Goal: Obtain resource: Download file/media

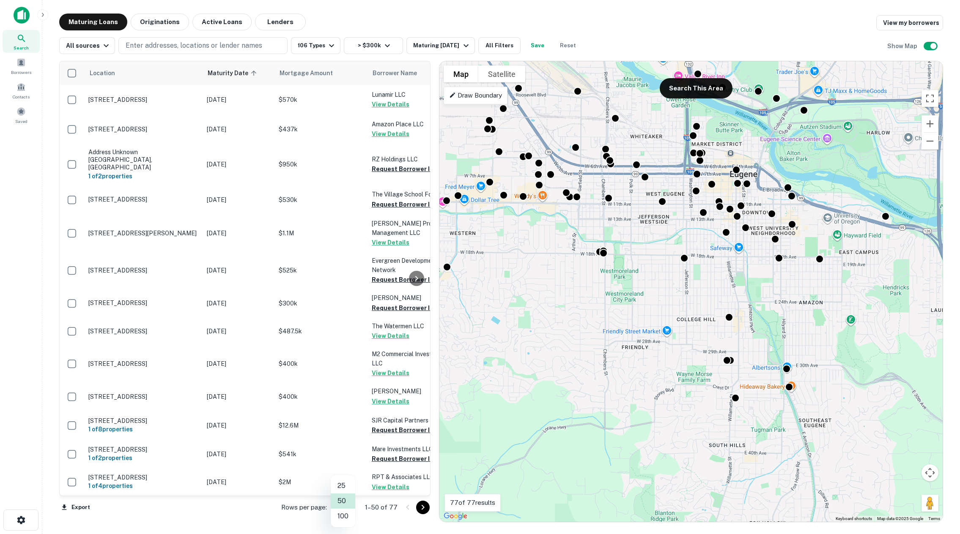
click at [345, 507] on body "Search Borrowers Contacts Saved Maturing Loans Originations Active Loans Lender…" at bounding box center [480, 267] width 960 height 534
click at [342, 518] on li "100" at bounding box center [343, 516] width 25 height 15
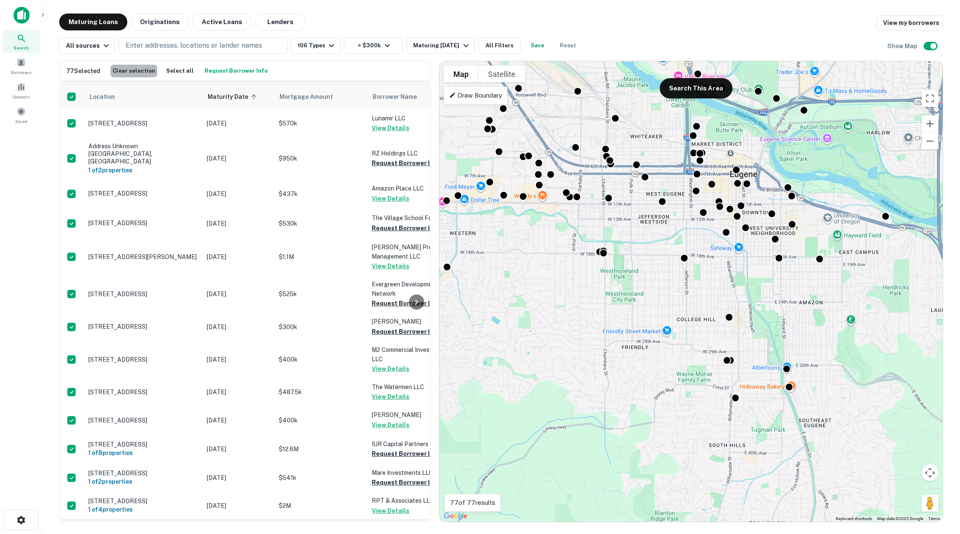
click at [143, 68] on button "Clear selection" at bounding box center [133, 71] width 47 height 13
click at [164, 71] on button "Select all" at bounding box center [180, 71] width 32 height 13
click at [15, 516] on button "button" at bounding box center [20, 520] width 35 height 21
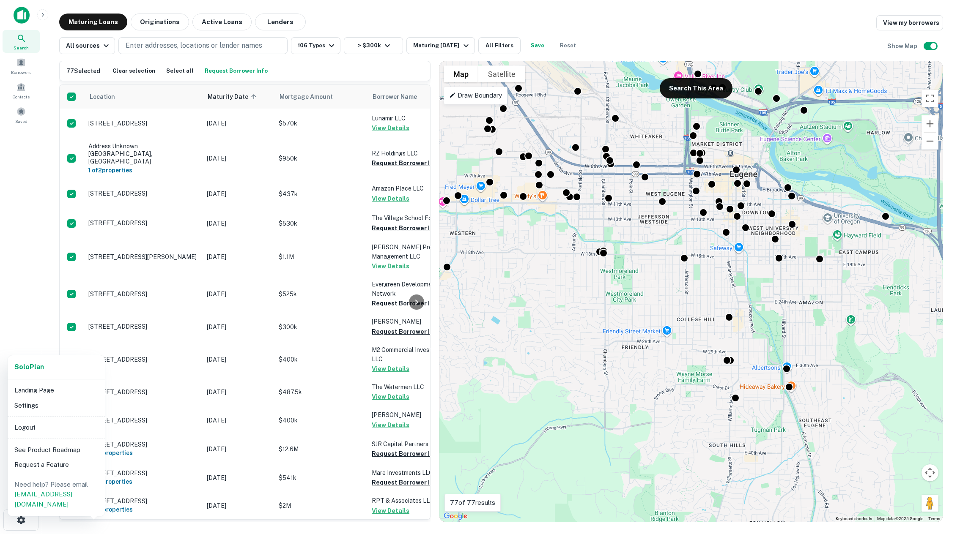
click at [36, 265] on div at bounding box center [480, 267] width 960 height 534
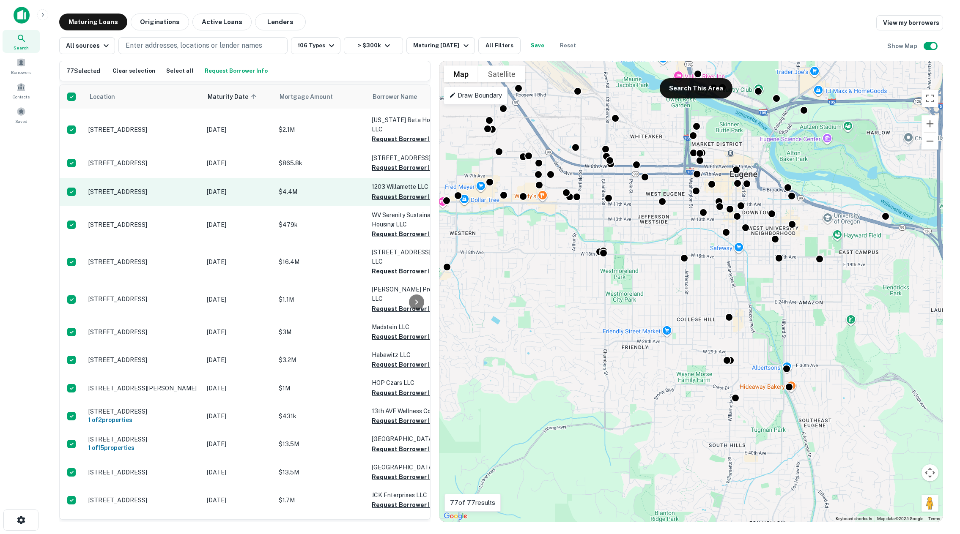
scroll to position [1885, 0]
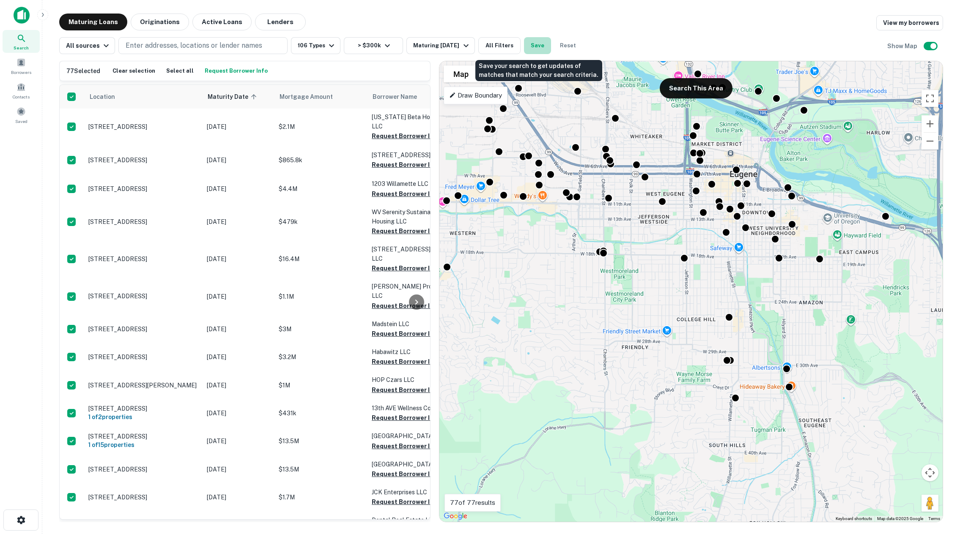
click at [535, 49] on button "Save" at bounding box center [537, 45] width 27 height 17
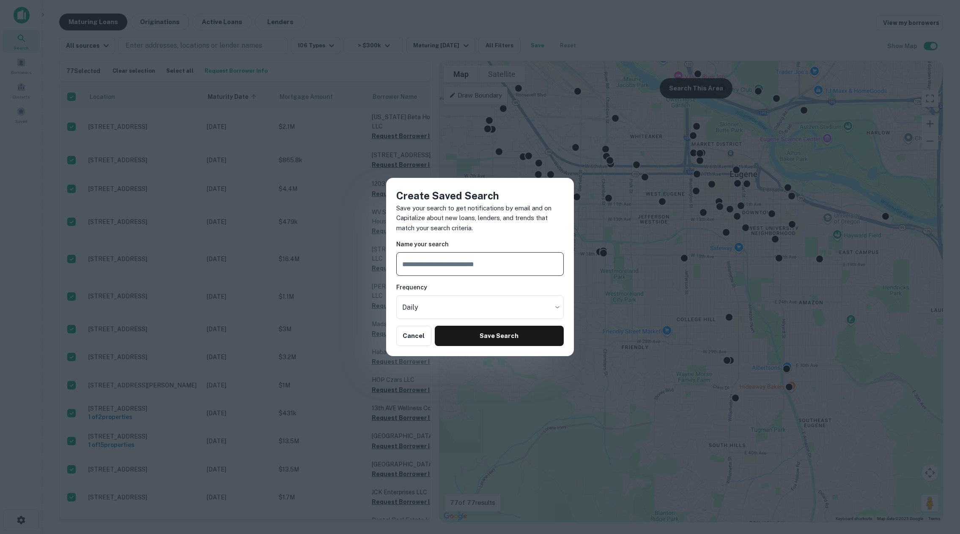
click at [465, 263] on input "text" at bounding box center [479, 264] width 167 height 24
click at [479, 265] on input "******" at bounding box center [479, 264] width 167 height 24
type input "**********"
click at [488, 334] on button "Save Search" at bounding box center [499, 336] width 129 height 20
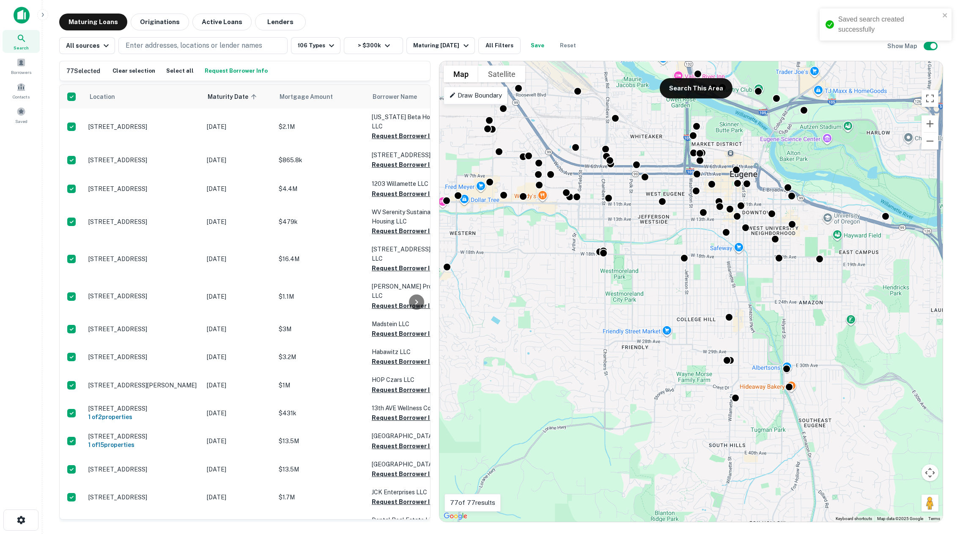
click at [869, 25] on div "Saved search created successfully" at bounding box center [888, 24] width 101 height 20
click at [20, 114] on span at bounding box center [20, 111] width 9 height 9
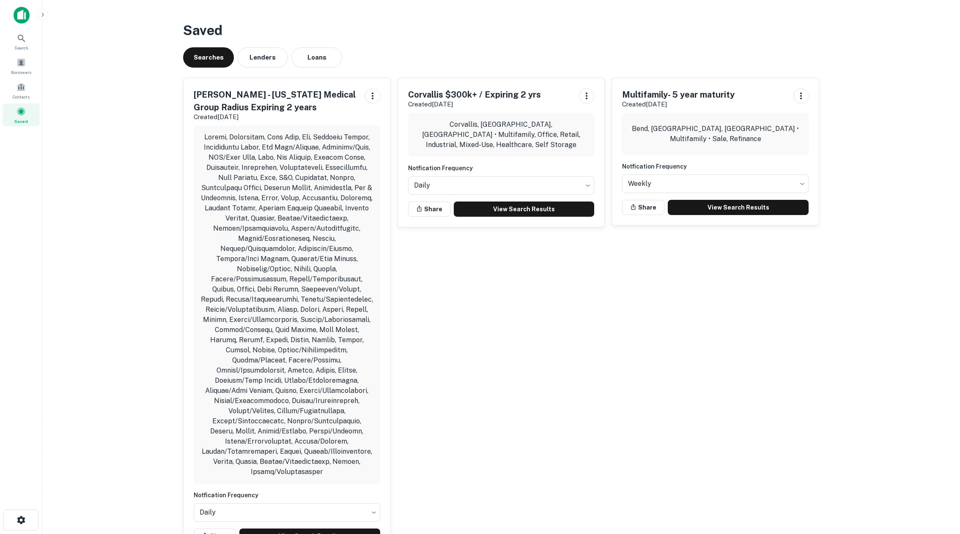
scroll to position [216, 0]
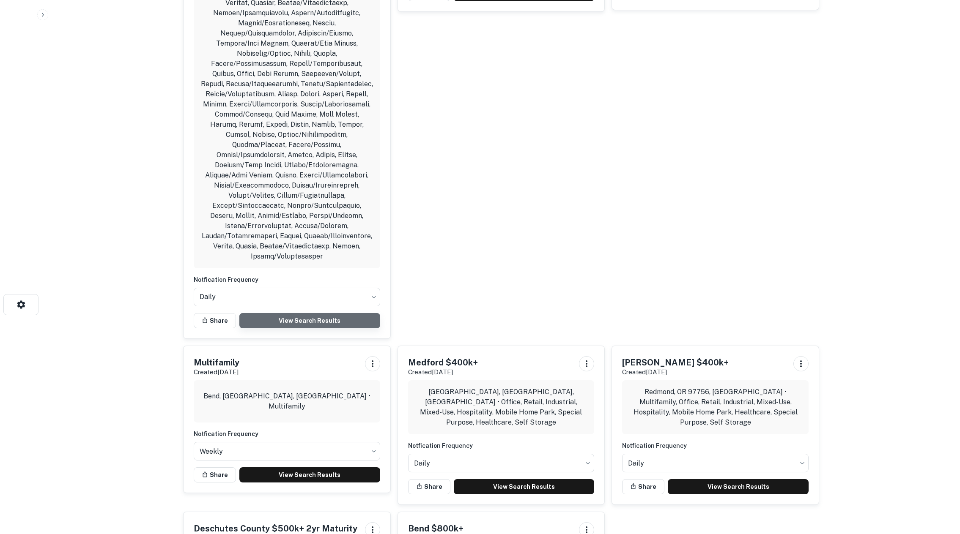
click at [295, 313] on link "View Search Results" at bounding box center [309, 320] width 141 height 15
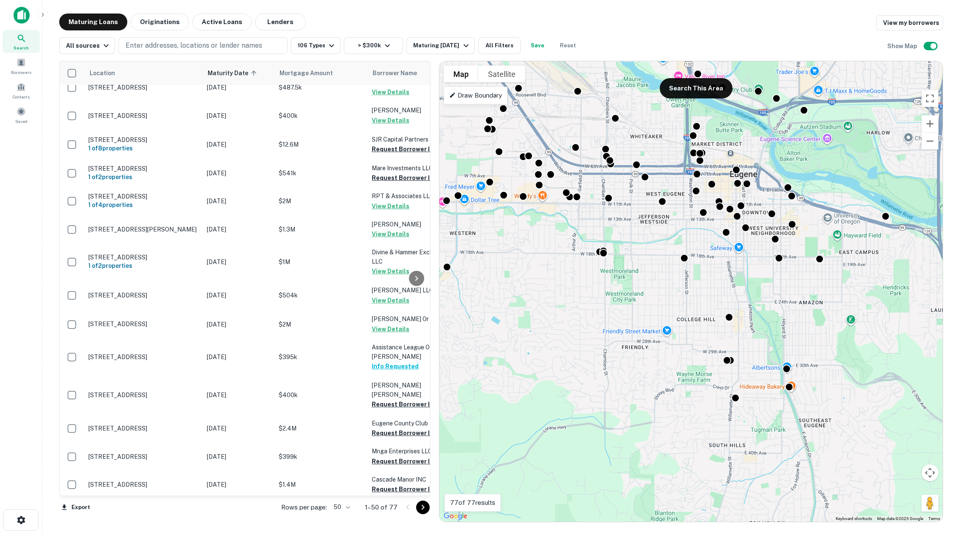
scroll to position [337, 0]
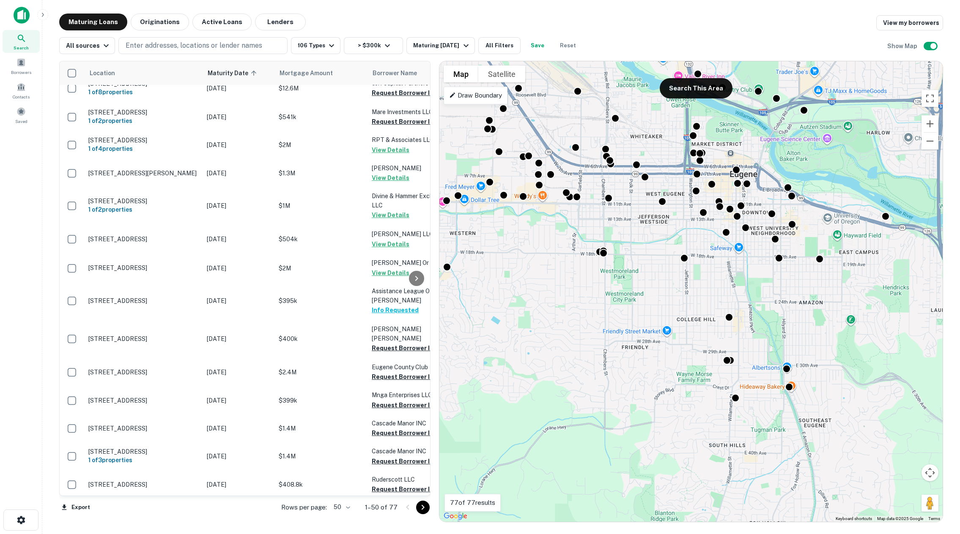
click at [384, 508] on p "1–50 of 77" at bounding box center [381, 508] width 33 height 10
click at [338, 504] on body "Search Borrowers Contacts Saved Maturing Loans Originations Active Loans Lender…" at bounding box center [480, 267] width 960 height 534
click at [341, 517] on li "100" at bounding box center [343, 516] width 25 height 15
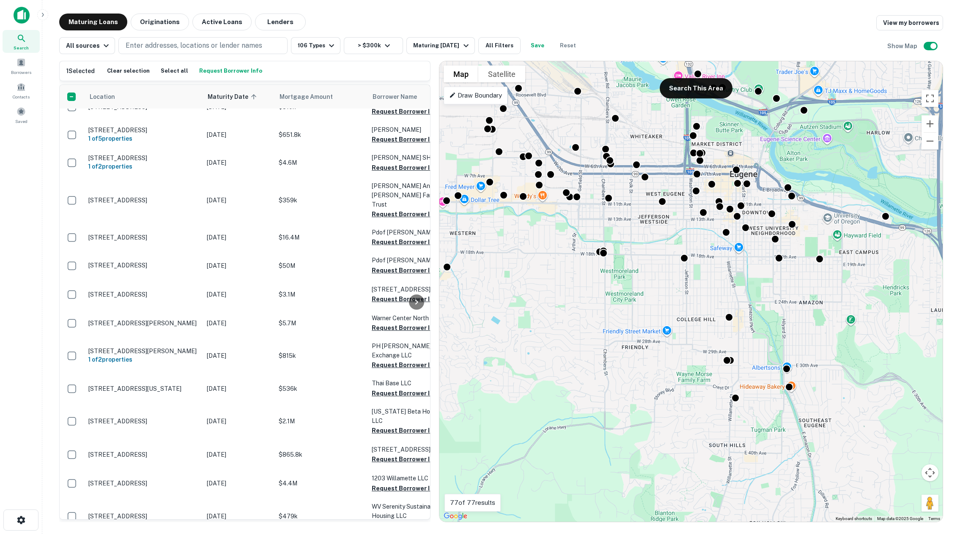
scroll to position [1885, 0]
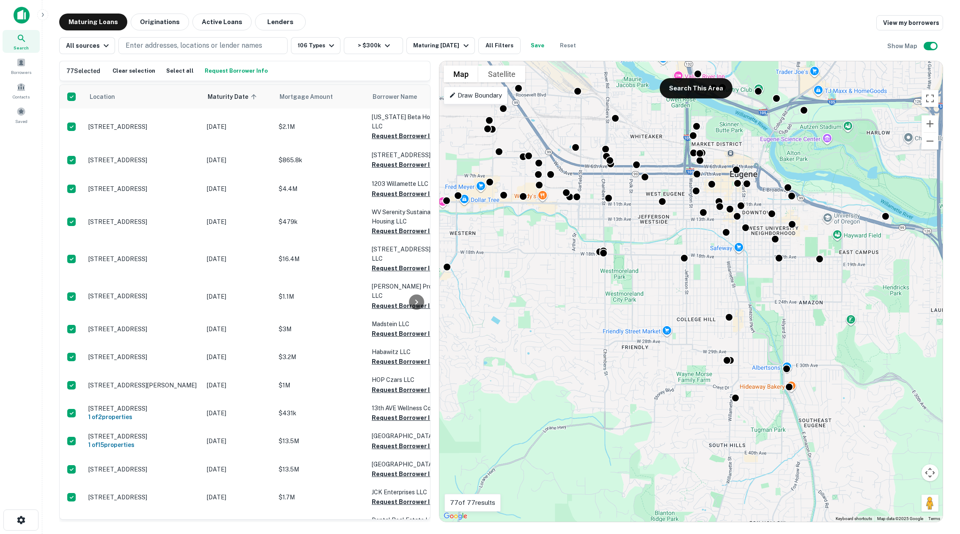
click at [27, 320] on div "Search Borrowers Contacts Saved" at bounding box center [21, 254] width 42 height 508
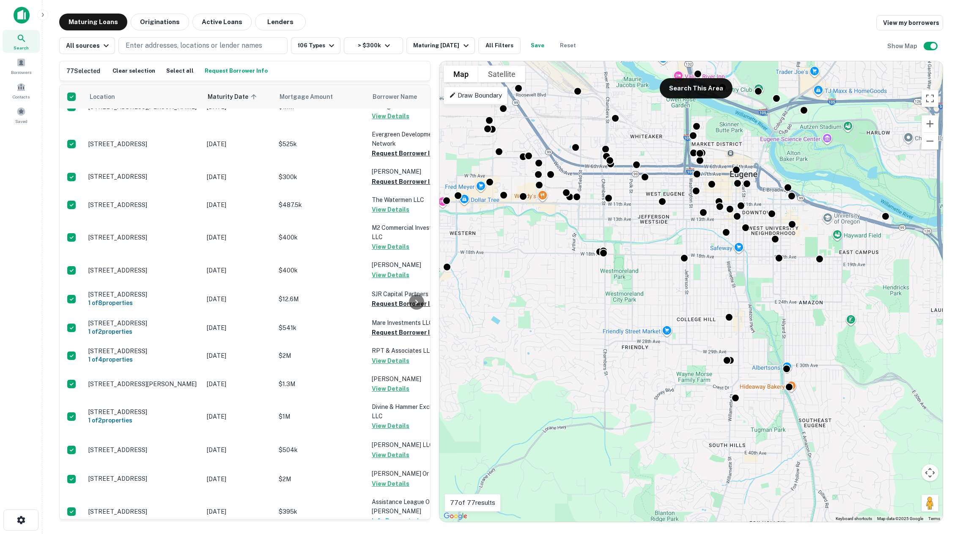
scroll to position [0, 0]
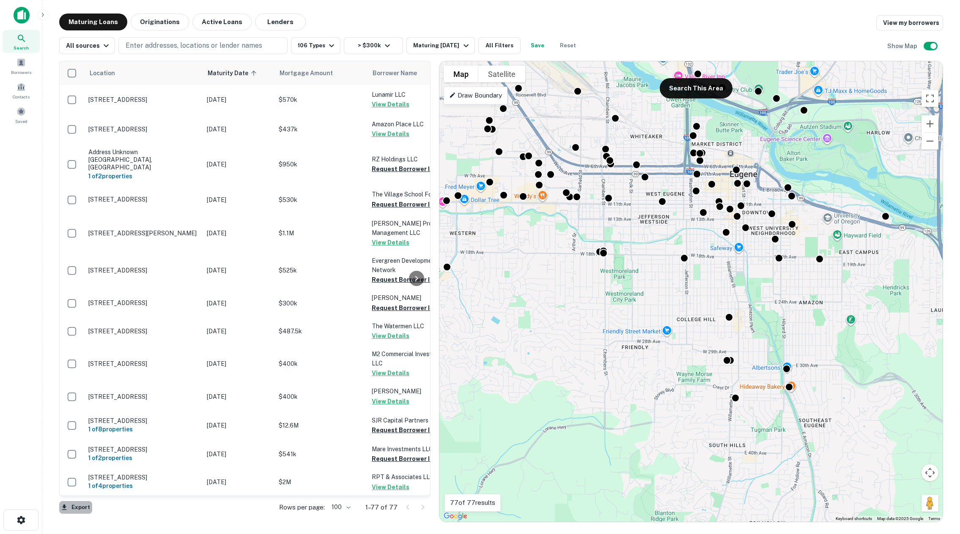
click at [82, 507] on button "Export" at bounding box center [75, 507] width 33 height 13
click at [85, 506] on li "Export as CSV" at bounding box center [107, 501] width 96 height 15
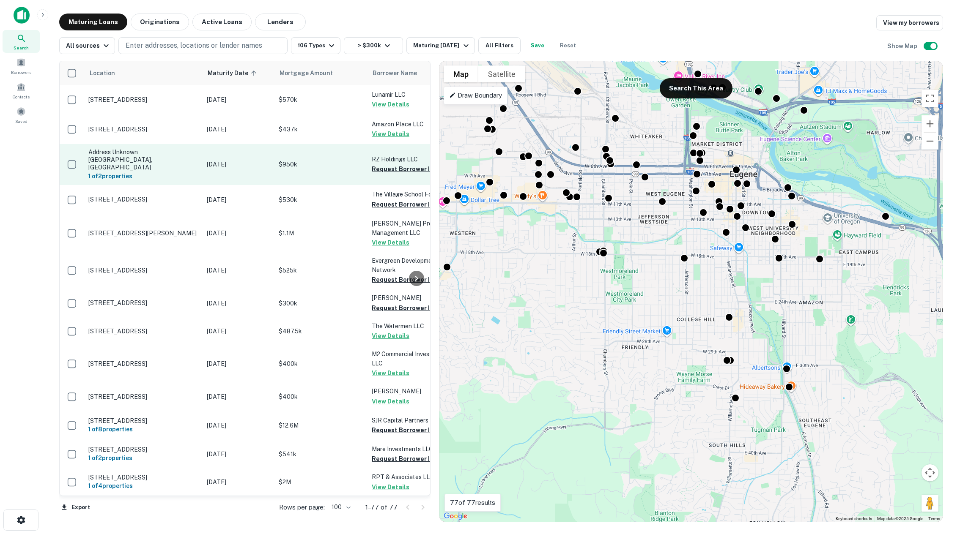
scroll to position [241, 0]
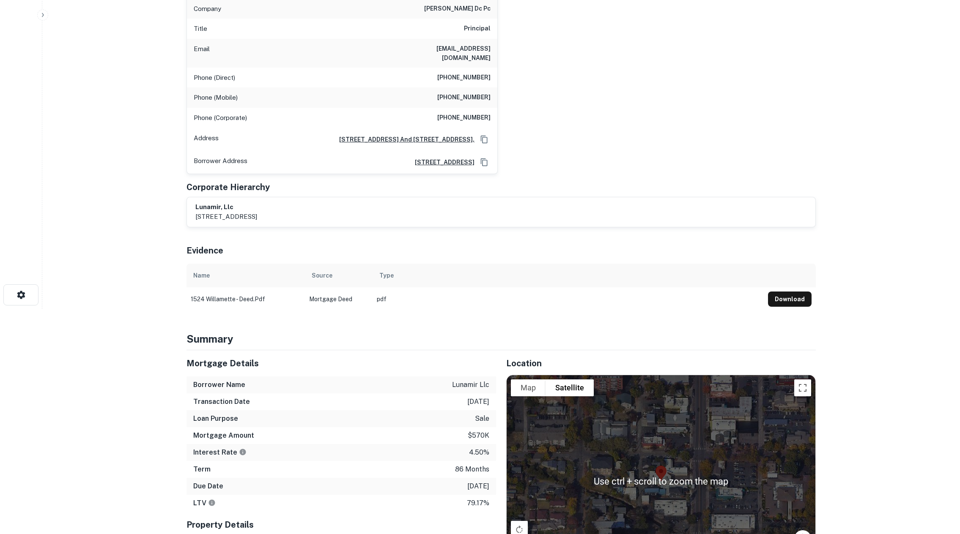
scroll to position [388, 0]
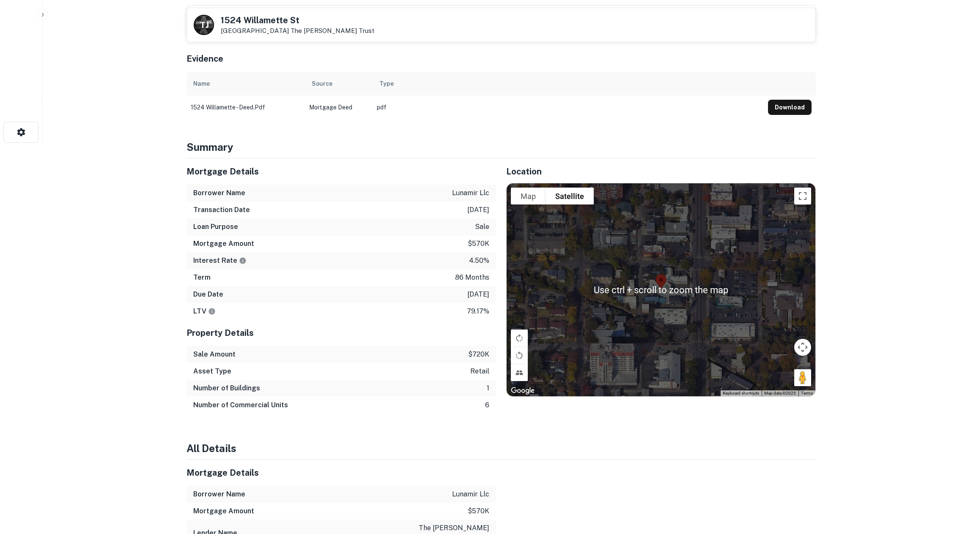
click at [648, 304] on div at bounding box center [660, 289] width 309 height 213
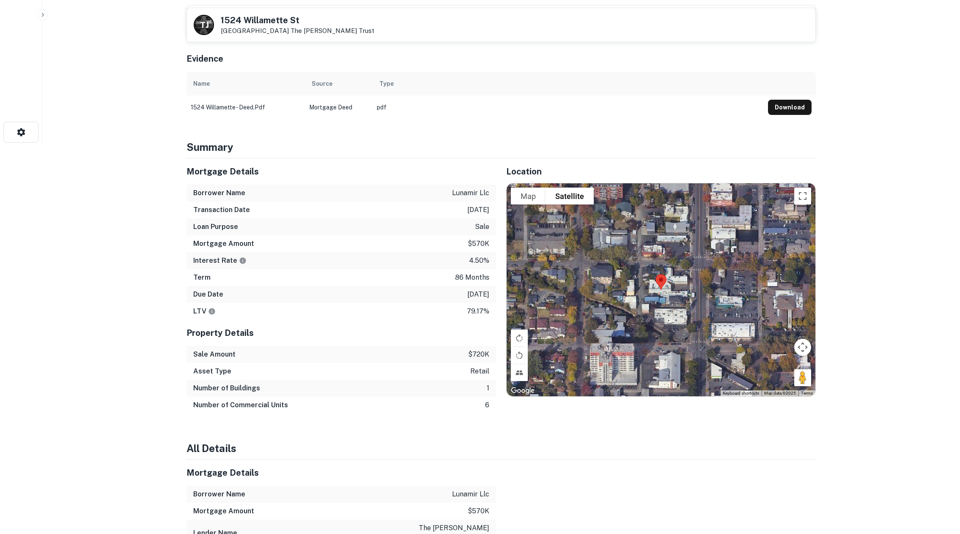
click at [648, 304] on div at bounding box center [660, 289] width 309 height 213
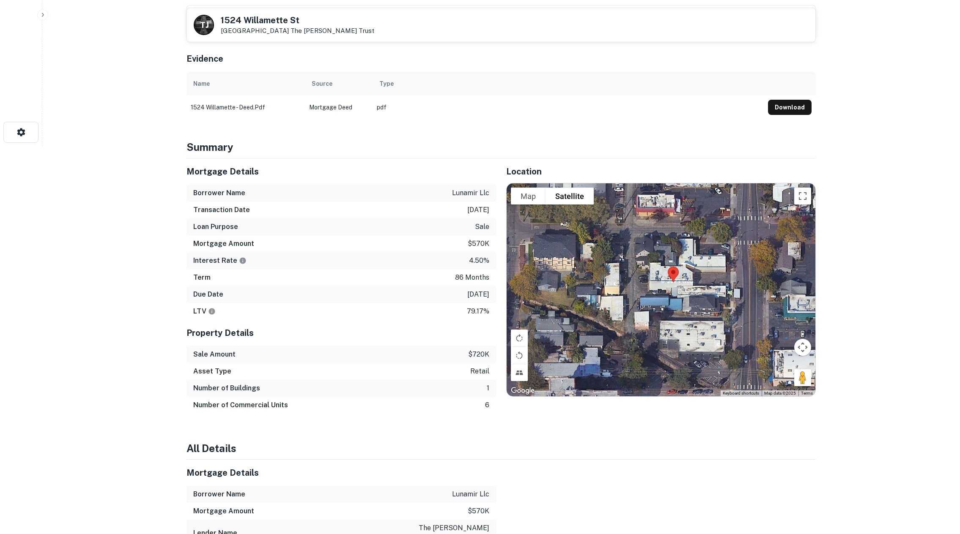
click at [668, 298] on div at bounding box center [660, 289] width 309 height 213
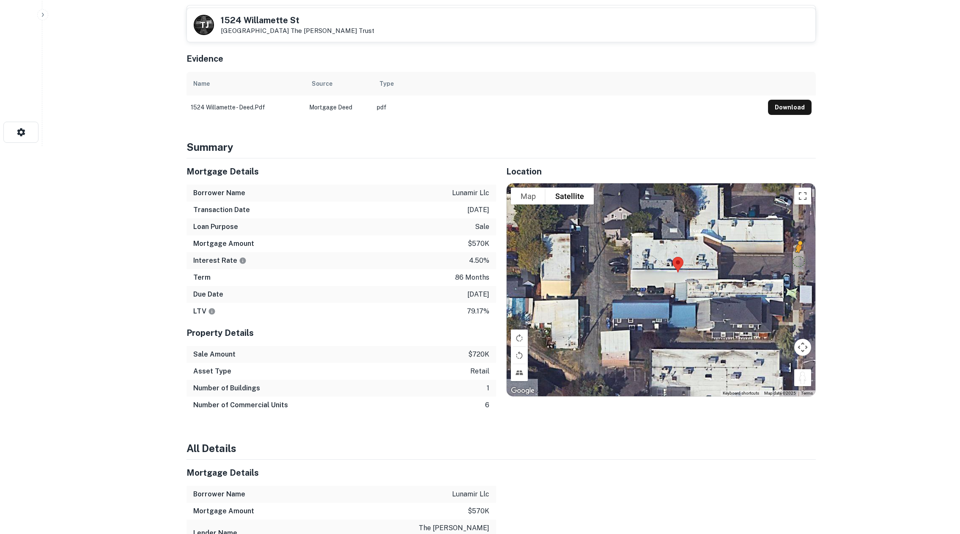
drag, startPoint x: 805, startPoint y: 384, endPoint x: 798, endPoint y: 267, distance: 116.9
click at [798, 267] on div "To activate drag with keyboard, press Alt + Enter. Once in keyboard drag state,…" at bounding box center [660, 289] width 309 height 213
